Goal: Task Accomplishment & Management: Manage account settings

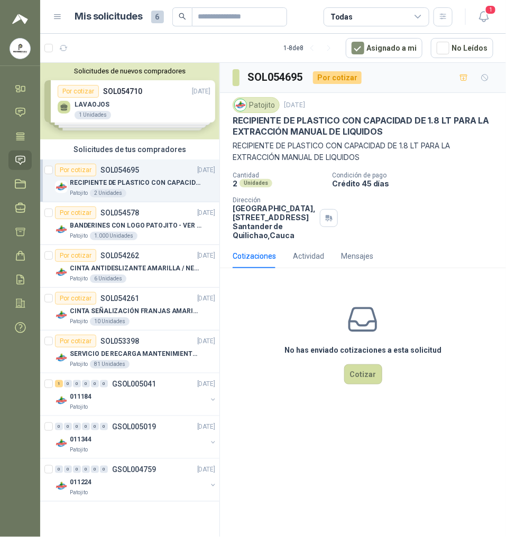
click at [103, 116] on div "Solicitudes de nuevos compradores Por cotizar SOL054710 03/09/25 LAVAOJOS 1 Uni…" at bounding box center [129, 101] width 179 height 77
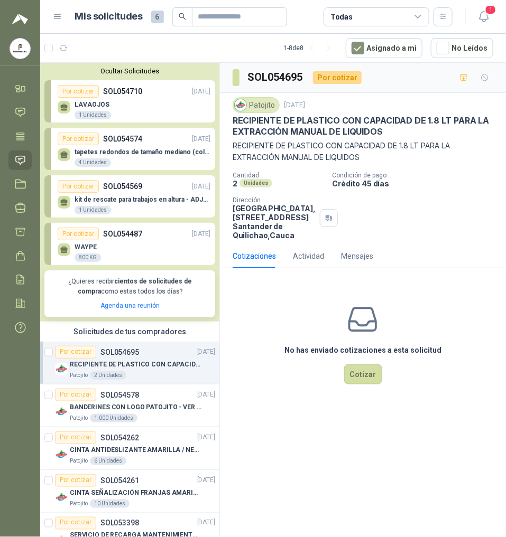
click at [101, 109] on div "LAVAOJOS 1 Unidades" at bounding box center [92, 110] width 36 height 19
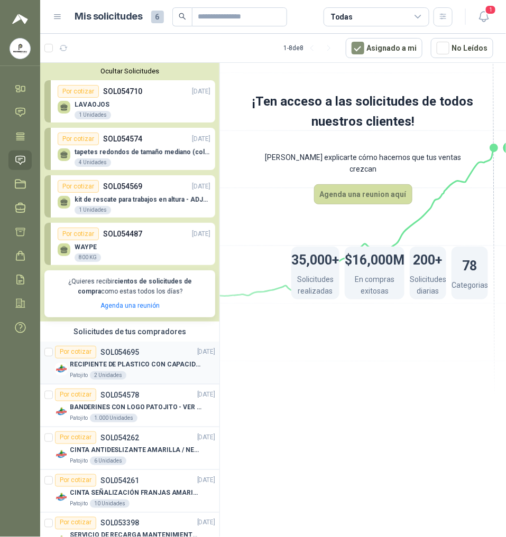
click at [125, 369] on p "RECIPIENTE DE PLASTICO CON CAPACIDAD DE 1.8 LT PARA LA EXTRACCIÓN MANUAL DE LIQ…" at bounding box center [136, 365] width 132 height 10
